Goal: Use online tool/utility

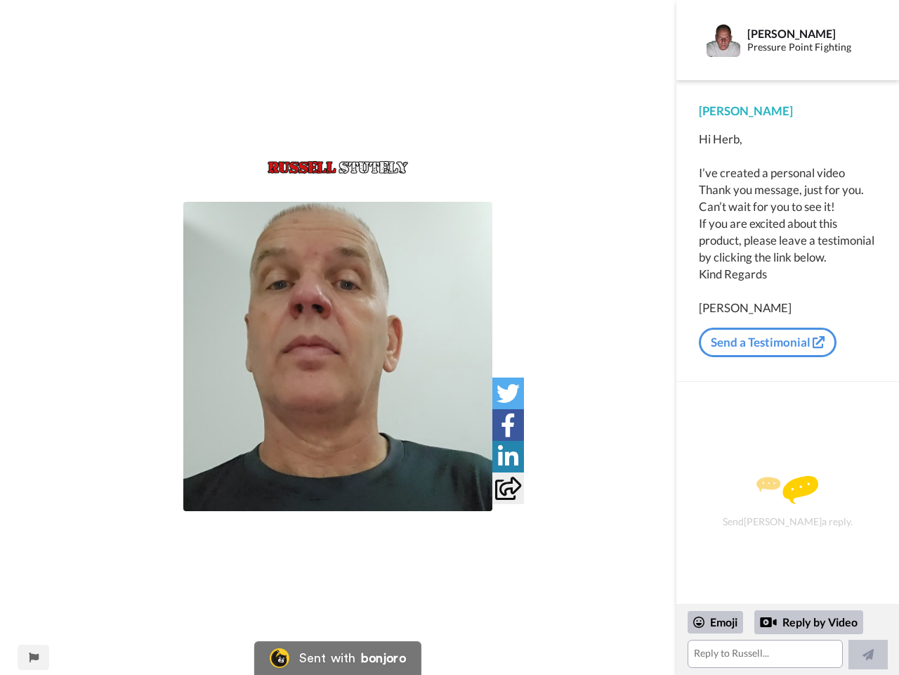
click at [338, 356] on img at bounding box center [337, 356] width 309 height 309
click at [508, 393] on icon at bounding box center [508, 393] width 23 height 23
click at [508, 424] on icon at bounding box center [508, 424] width 15 height 23
click at [508, 456] on icon at bounding box center [508, 456] width 20 height 23
click at [508, 488] on icon at bounding box center [508, 487] width 26 height 23
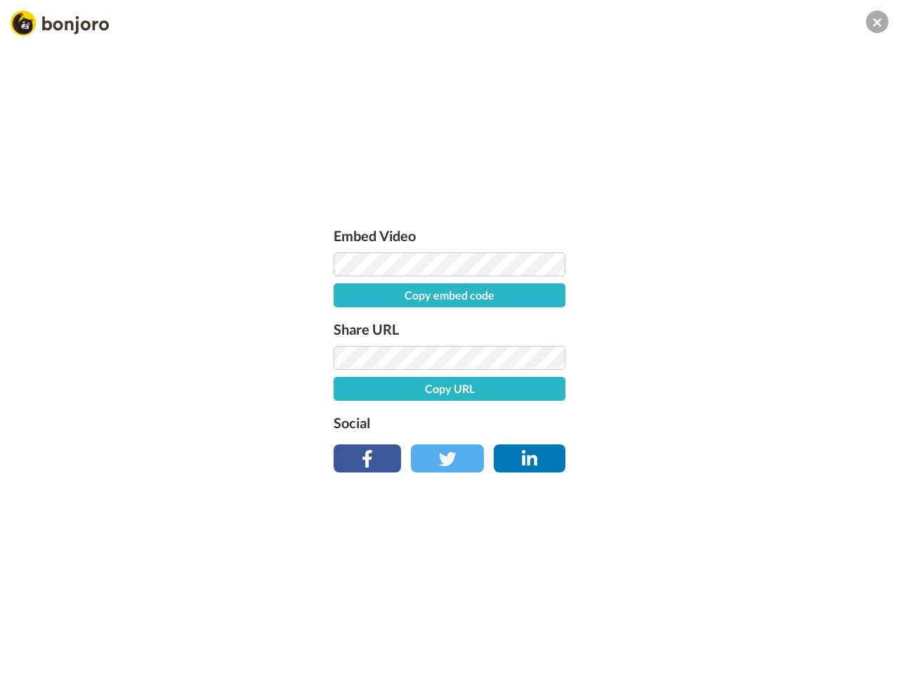
click at [33, 657] on div "Embed Video Copy embed code Share URL Copy URL Social" at bounding box center [449, 413] width 899 height 675
click at [788, 639] on div "Embed Video Copy embed code Share URL Copy URL Social" at bounding box center [449, 413] width 899 height 675
click at [716, 622] on div "Embed Video Copy embed code Share URL Copy URL Social" at bounding box center [449, 413] width 899 height 675
click at [809, 622] on div "Embed Video Copy embed code Share URL Copy URL Social" at bounding box center [449, 413] width 899 height 675
click at [868, 654] on div "Embed Video Copy embed code Share URL Copy URL Social" at bounding box center [449, 413] width 899 height 675
